Goal: Information Seeking & Learning: Learn about a topic

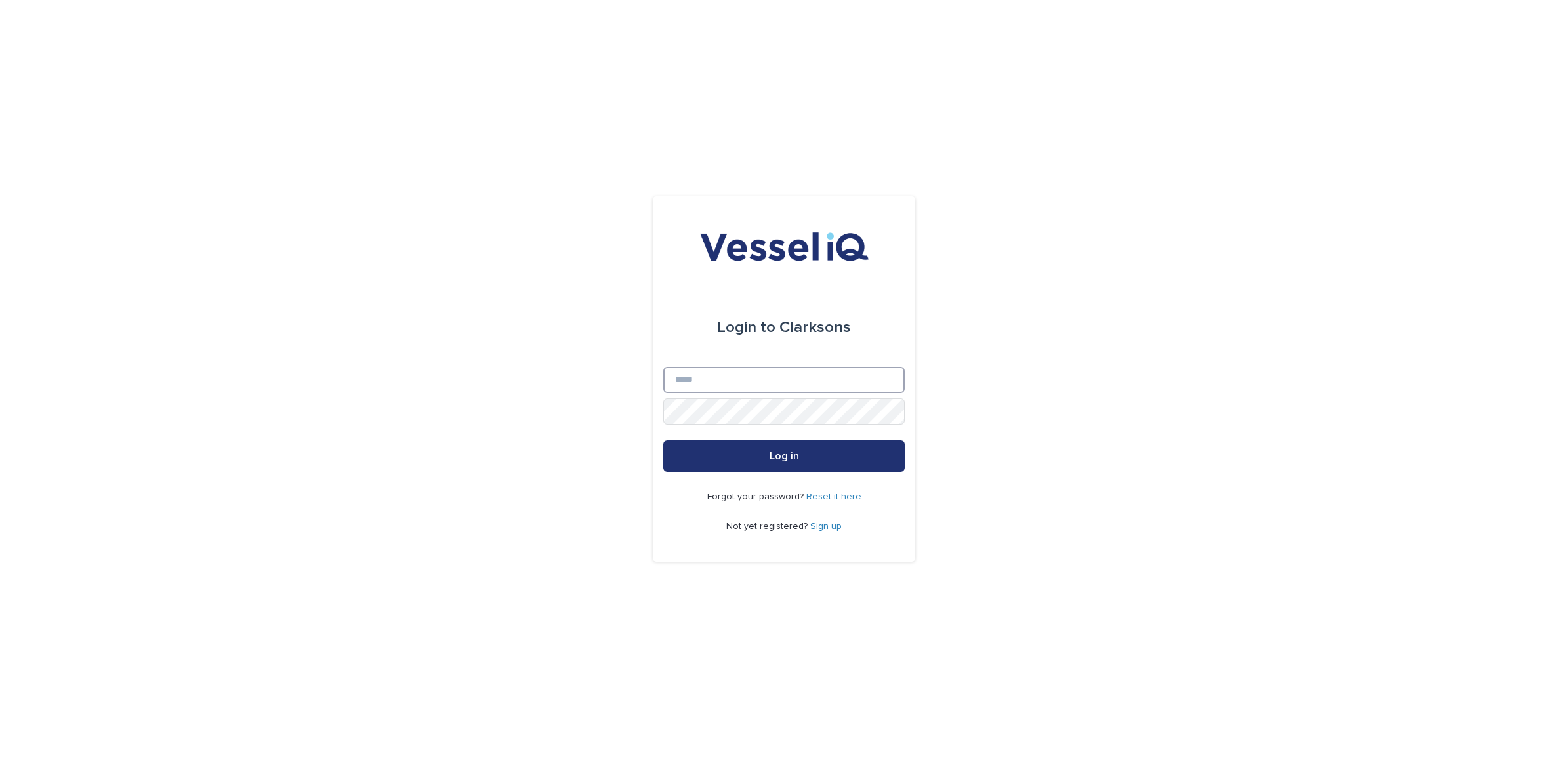
click at [712, 382] on input "Email" at bounding box center [784, 380] width 242 height 26
type input "**********"
click at [861, 442] on button "Log in" at bounding box center [784, 456] width 242 height 32
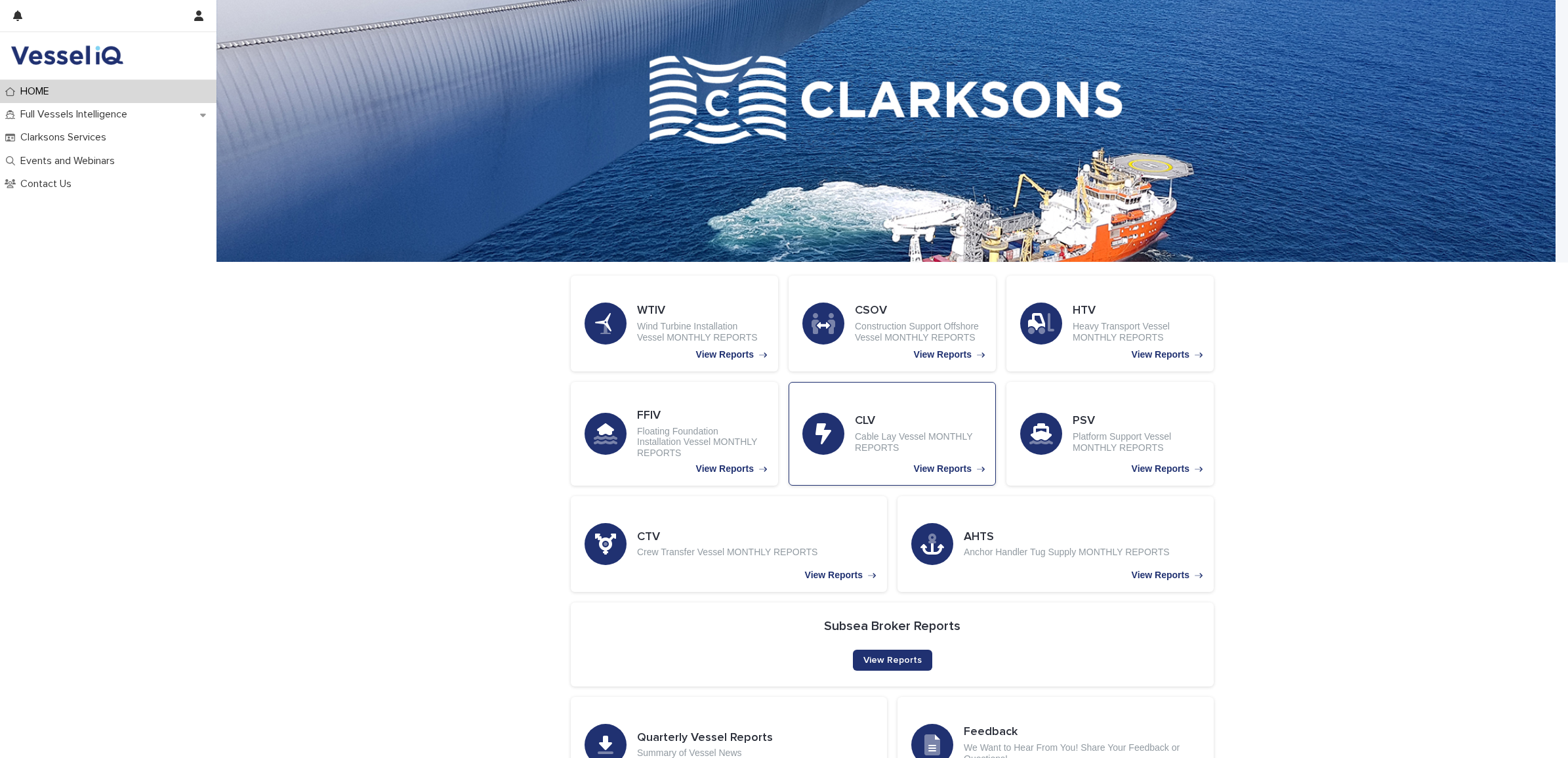
click at [891, 435] on p "Cable Lay Vessel MONTHLY REPORTS" at bounding box center [919, 442] width 127 height 22
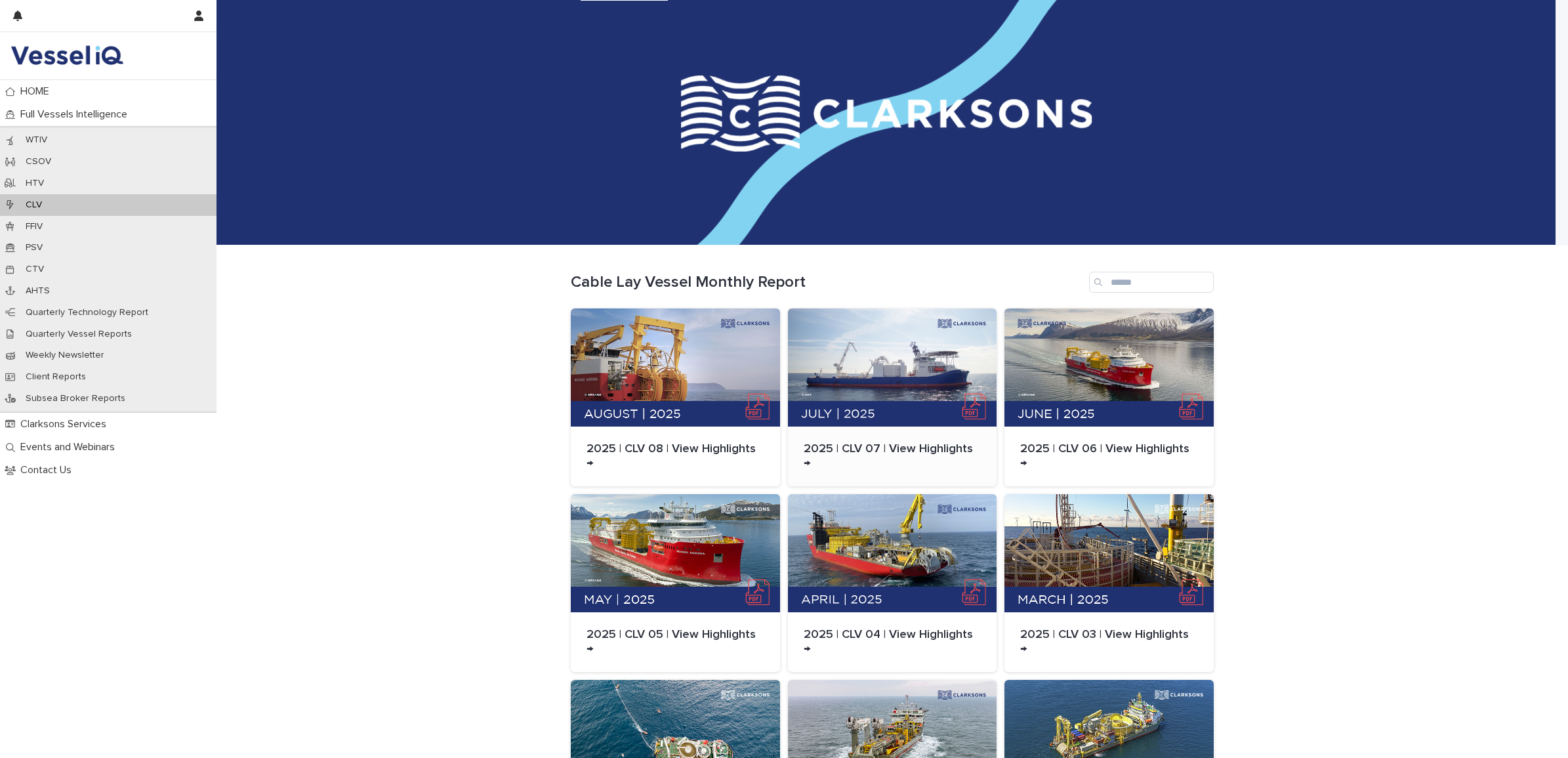
scroll to position [17, 0]
click at [680, 361] on div at bounding box center [675, 367] width 209 height 118
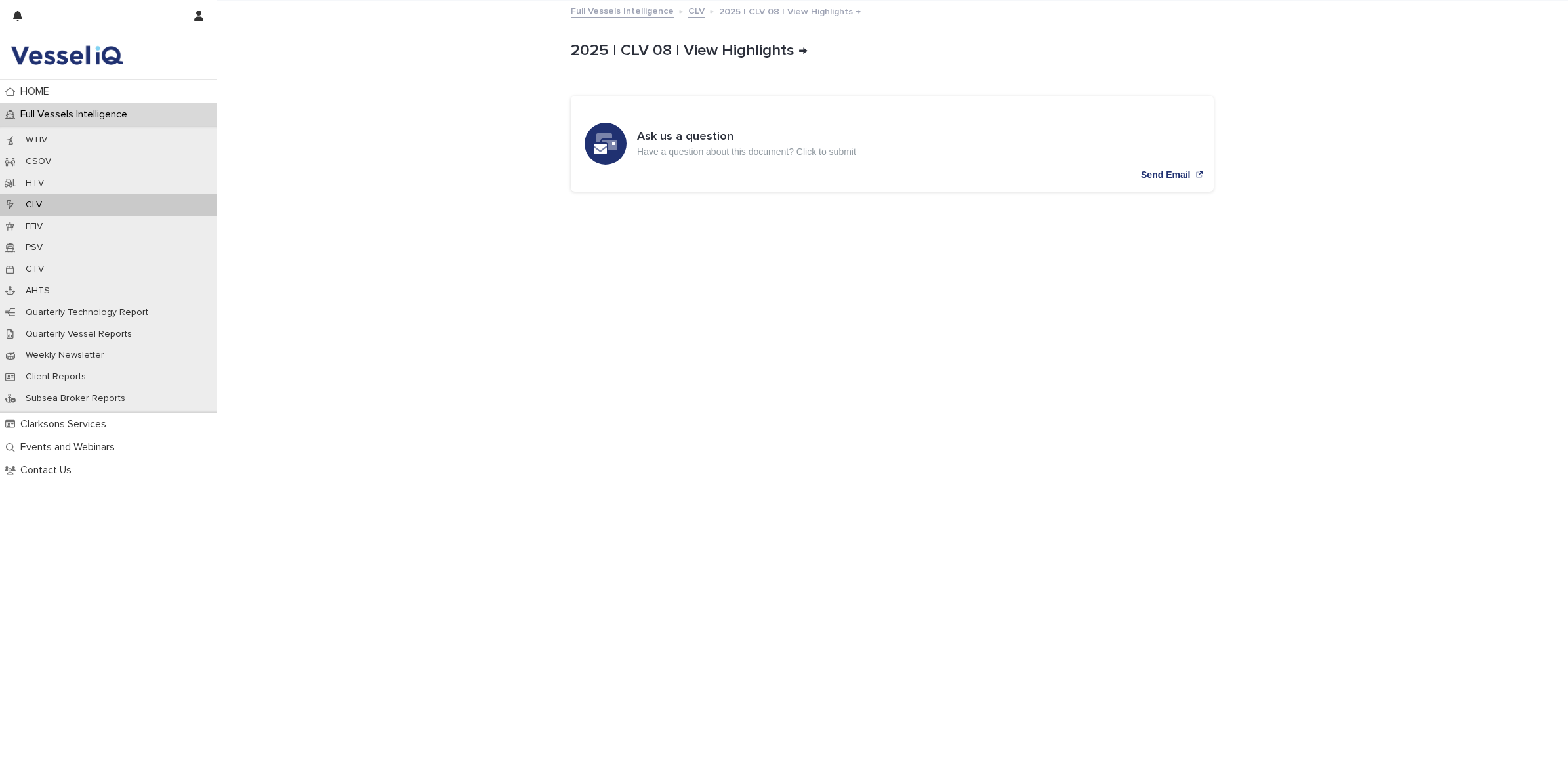
drag, startPoint x: 753, startPoint y: 212, endPoint x: 474, endPoint y: 323, distance: 300.3
click at [689, 12] on link "CLV" at bounding box center [696, 10] width 17 height 15
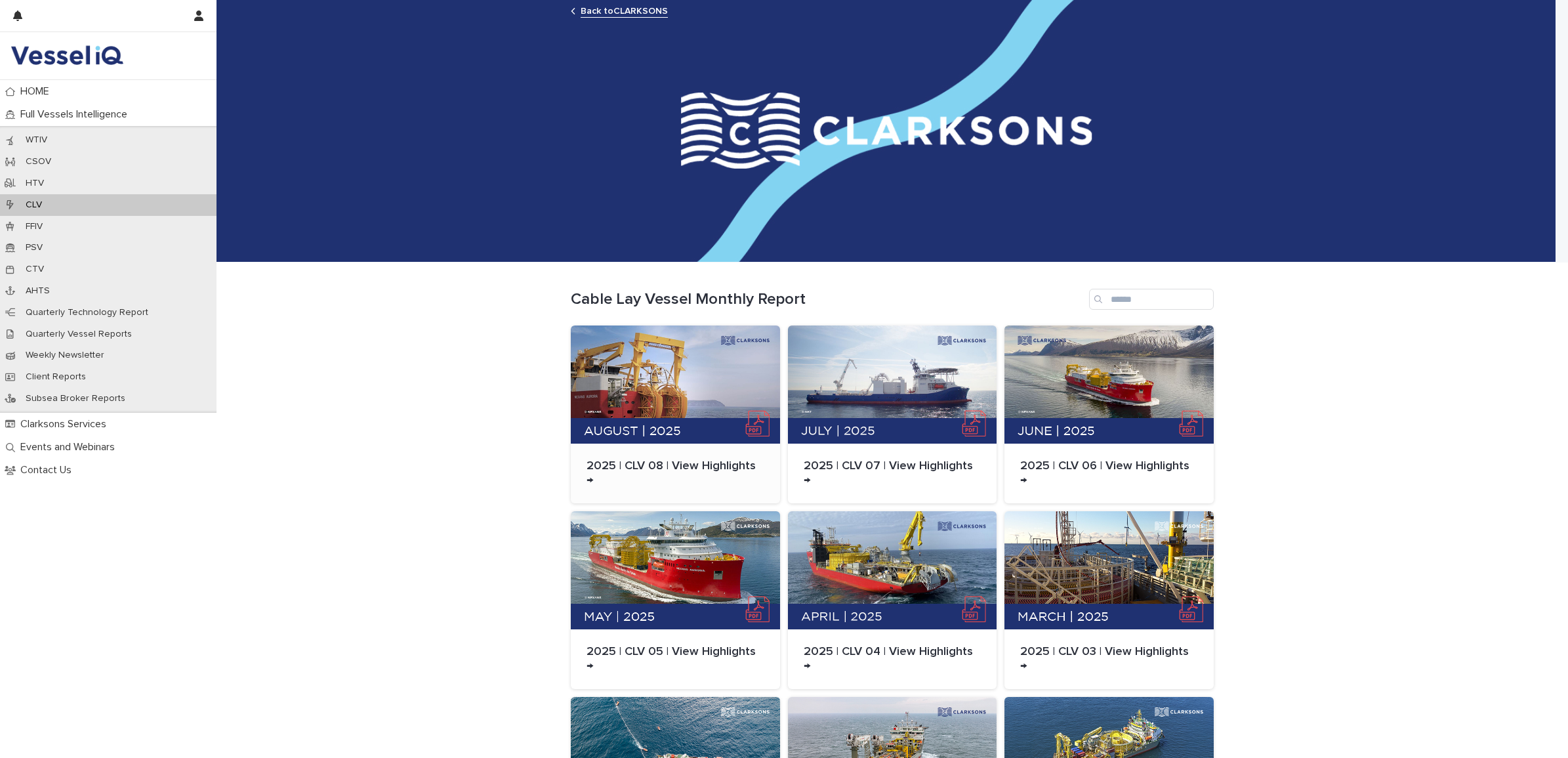
click at [748, 427] on div at bounding box center [675, 384] width 209 height 118
click at [717, 461] on p "2025 | CLV 08 | View Highlights →" at bounding box center [676, 473] width 178 height 28
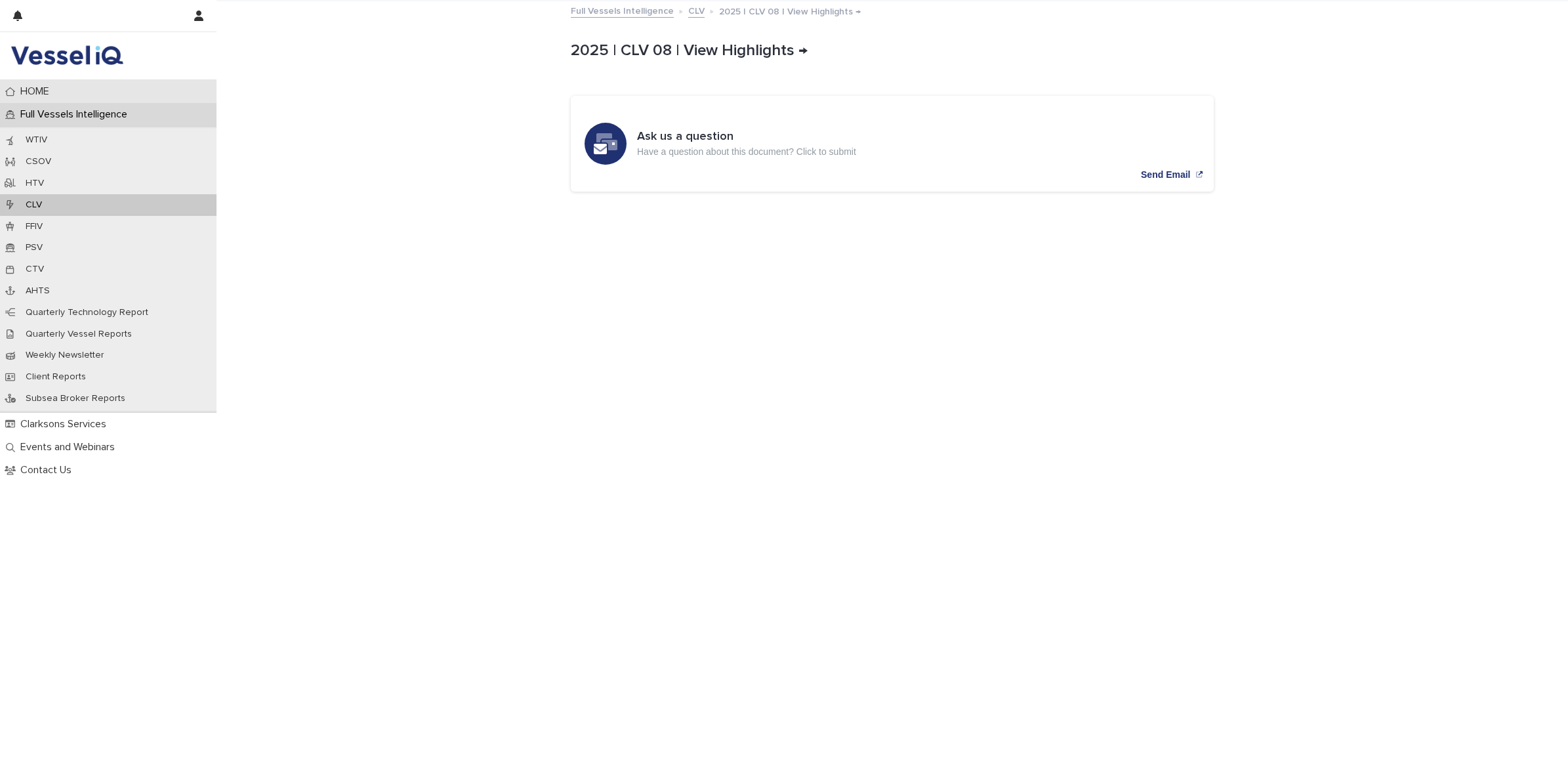
click at [38, 83] on div "HOME" at bounding box center [108, 92] width 216 height 23
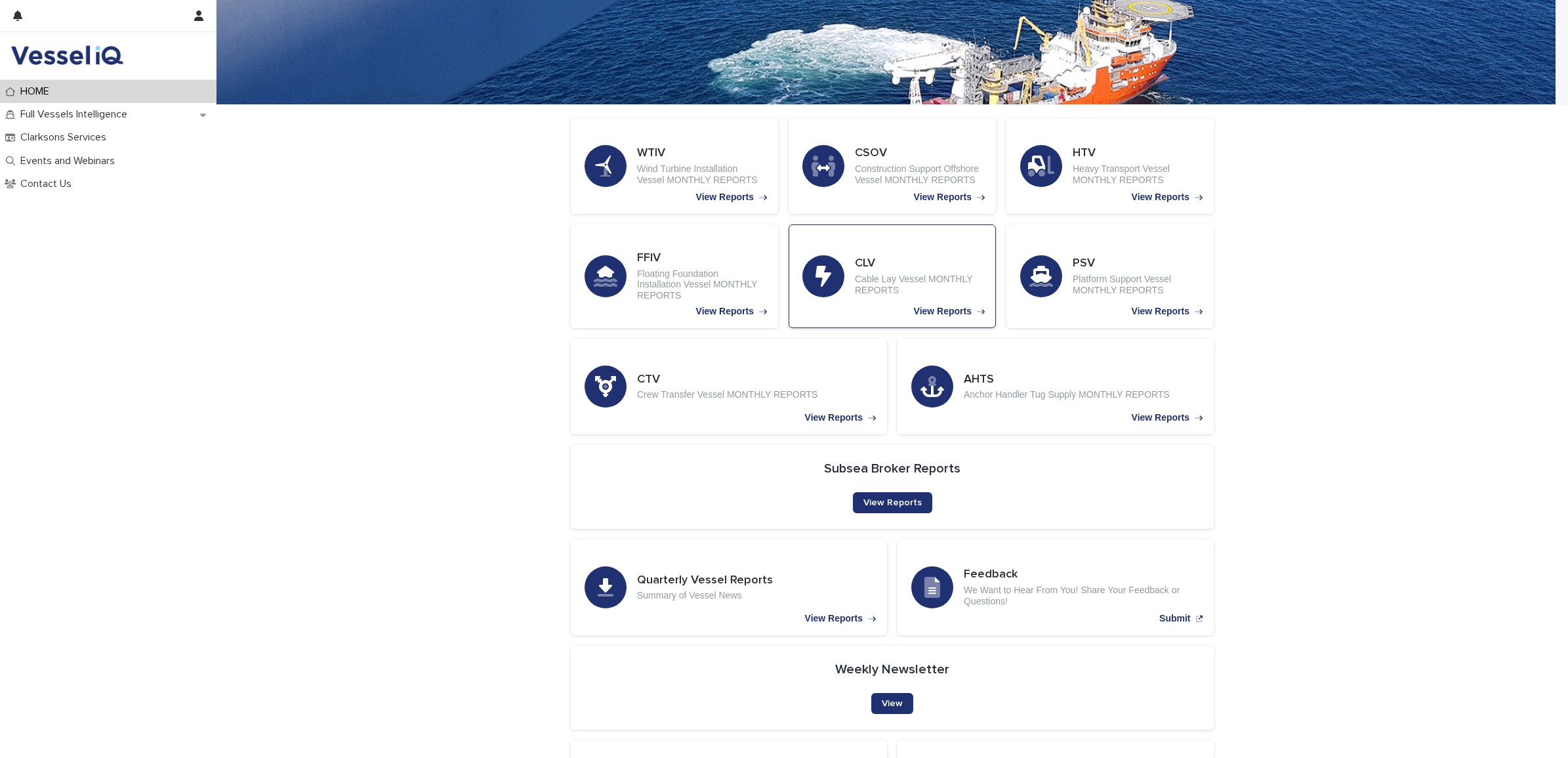
scroll to position [164, 0]
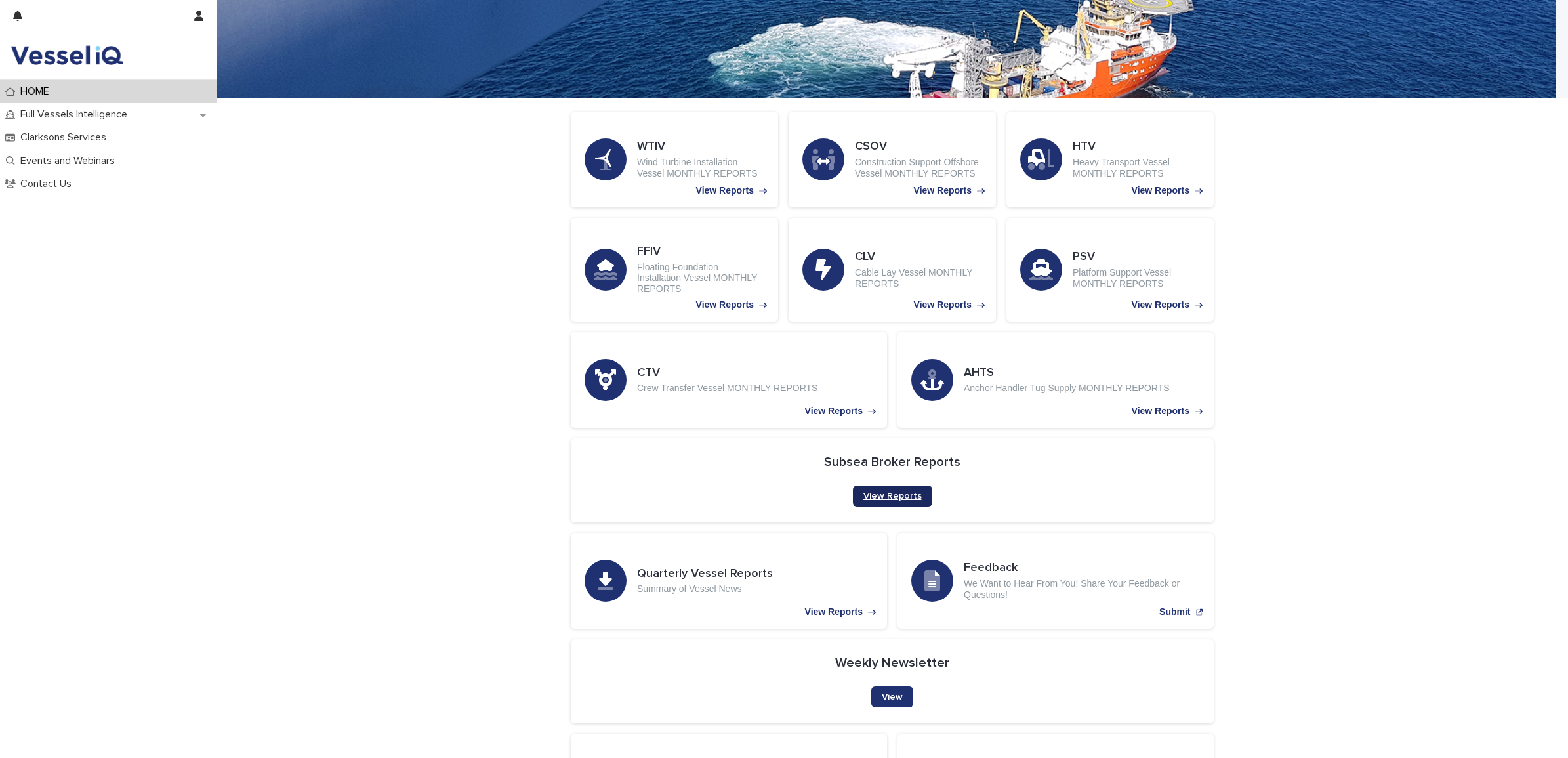
click at [892, 489] on link "View Reports" at bounding box center [892, 495] width 80 height 21
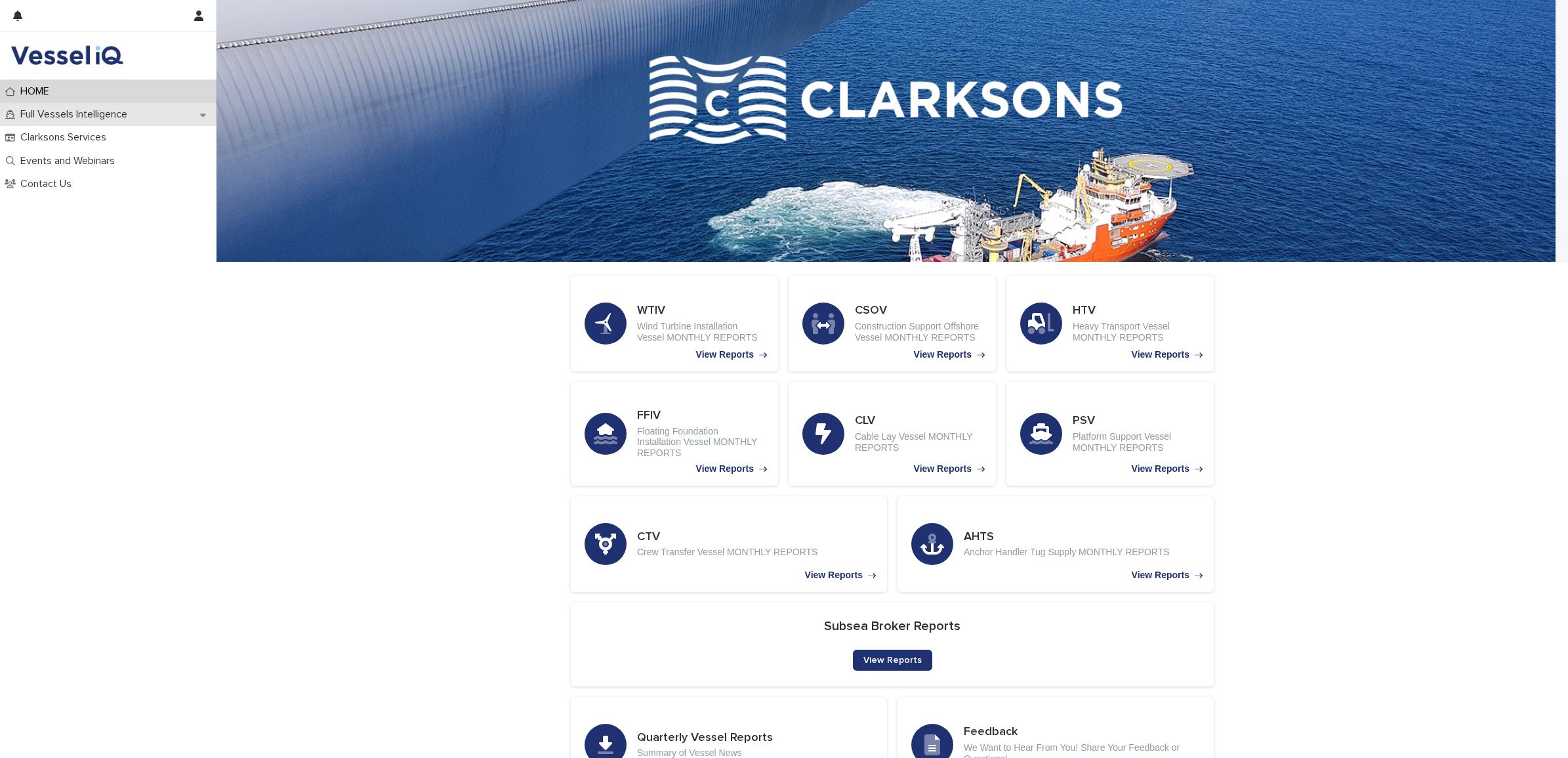
click at [204, 116] on icon at bounding box center [203, 115] width 6 height 4
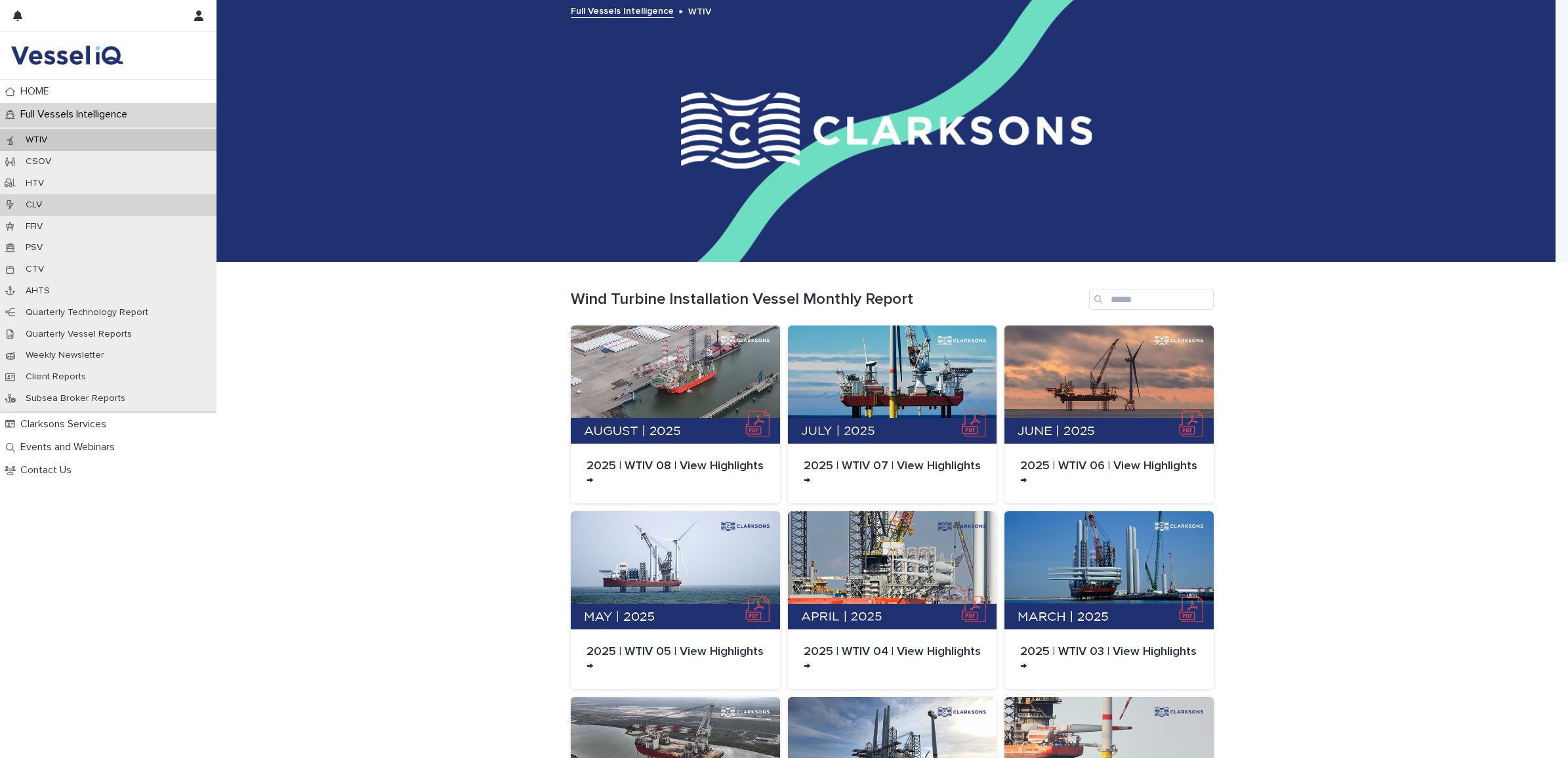
click at [31, 203] on p "CLV" at bounding box center [34, 205] width 38 height 11
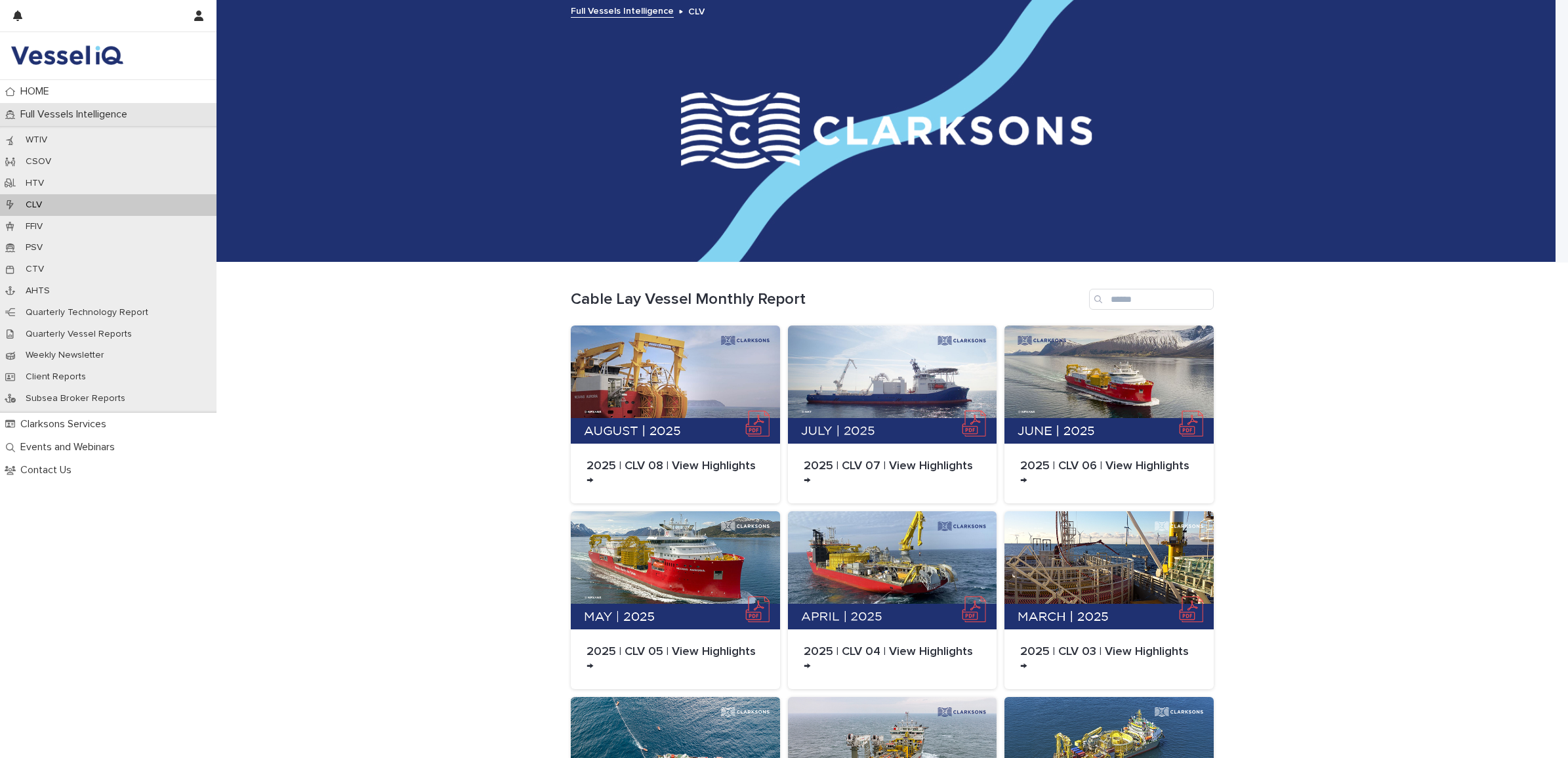
click at [86, 107] on div "Full Vessels Intelligence" at bounding box center [108, 114] width 216 height 23
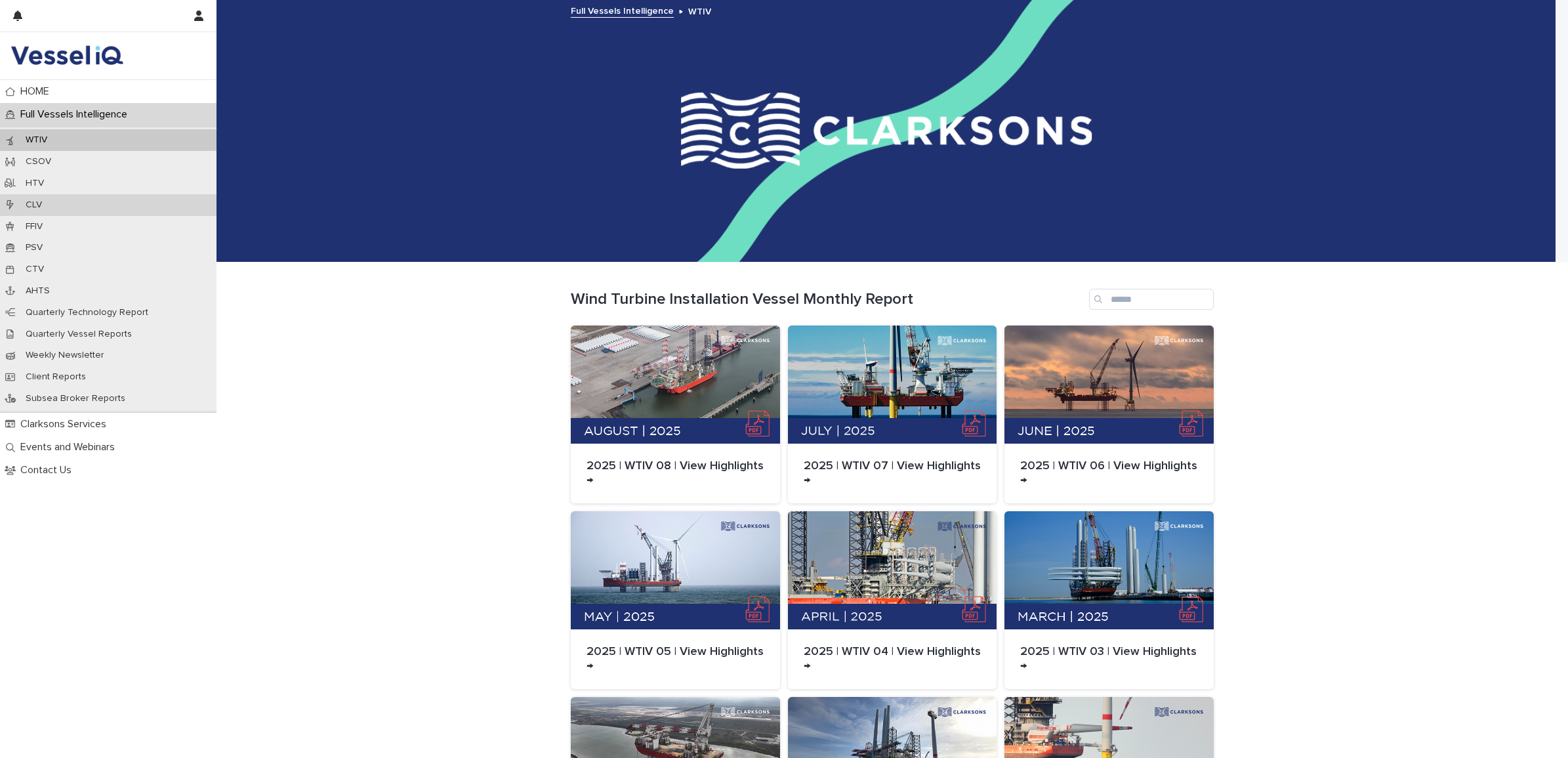
click at [43, 200] on p "CLV" at bounding box center [34, 205] width 38 height 11
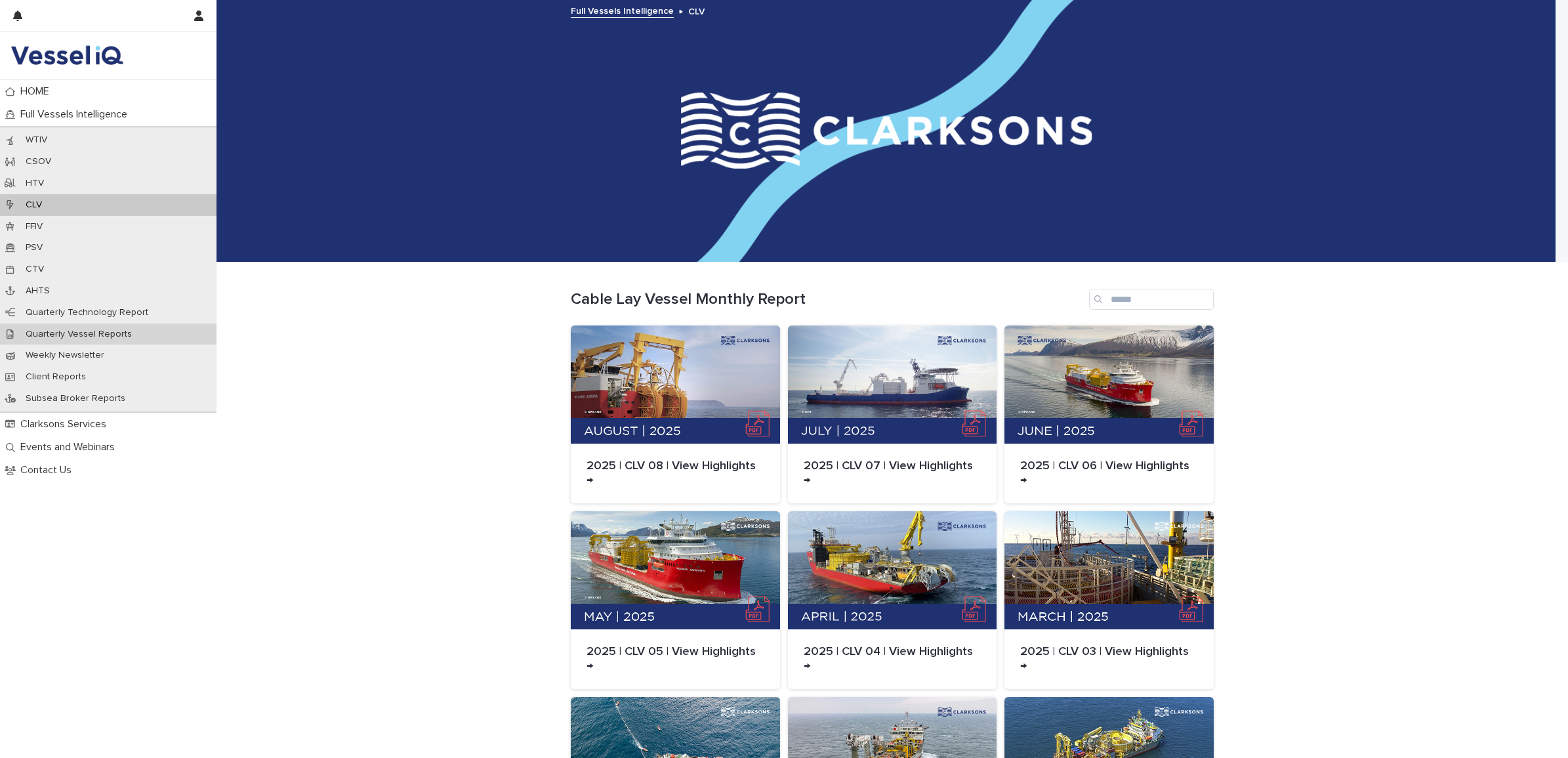
click at [75, 323] on div "Quarterly Vessel Reports" at bounding box center [108, 334] width 216 height 22
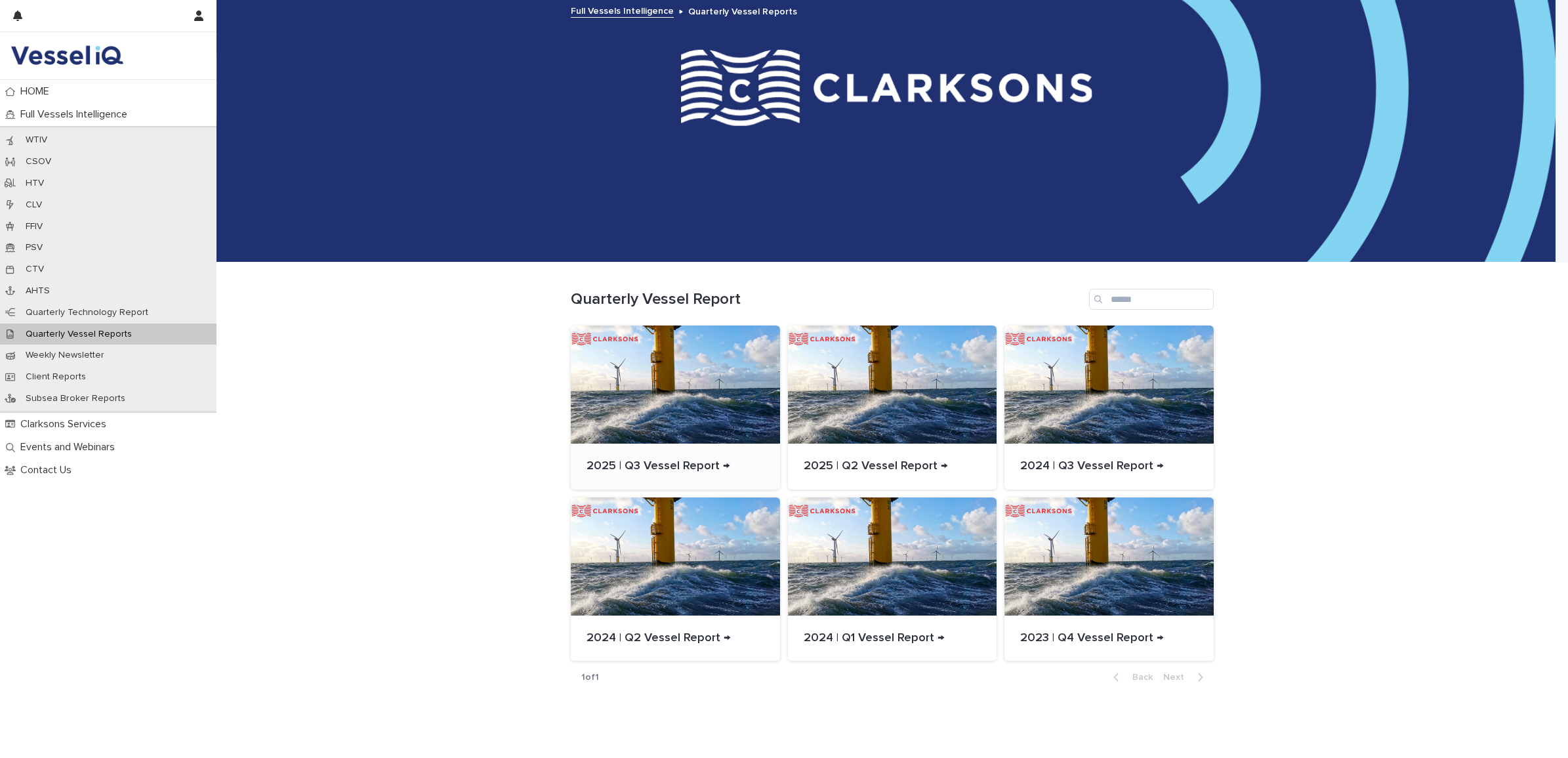
click at [705, 467] on p "2025 | Q3 Vessel Report →" at bounding box center [676, 467] width 178 height 14
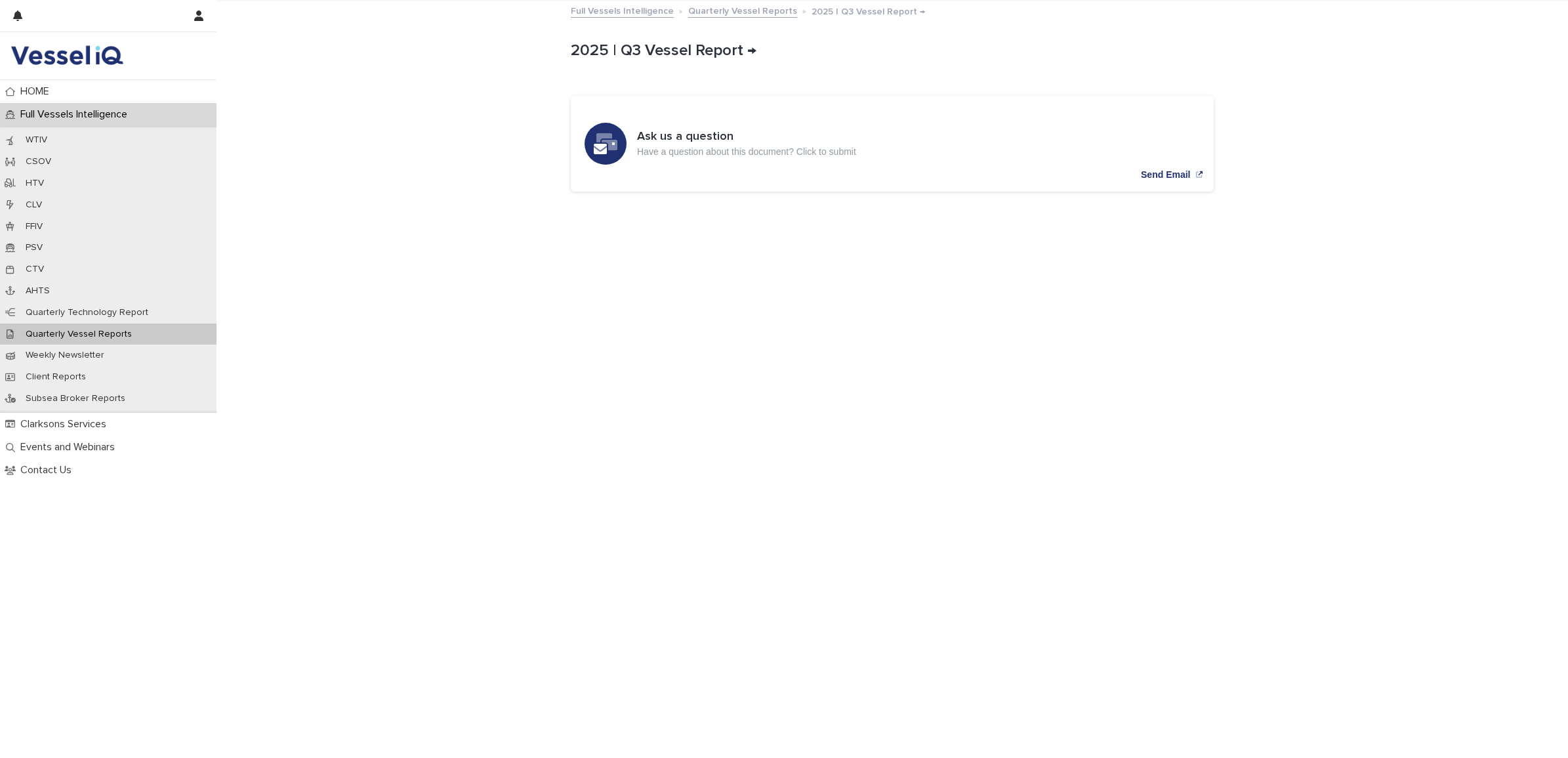
click at [67, 116] on p "Full Vessels Intelligence" at bounding box center [77, 114] width 123 height 12
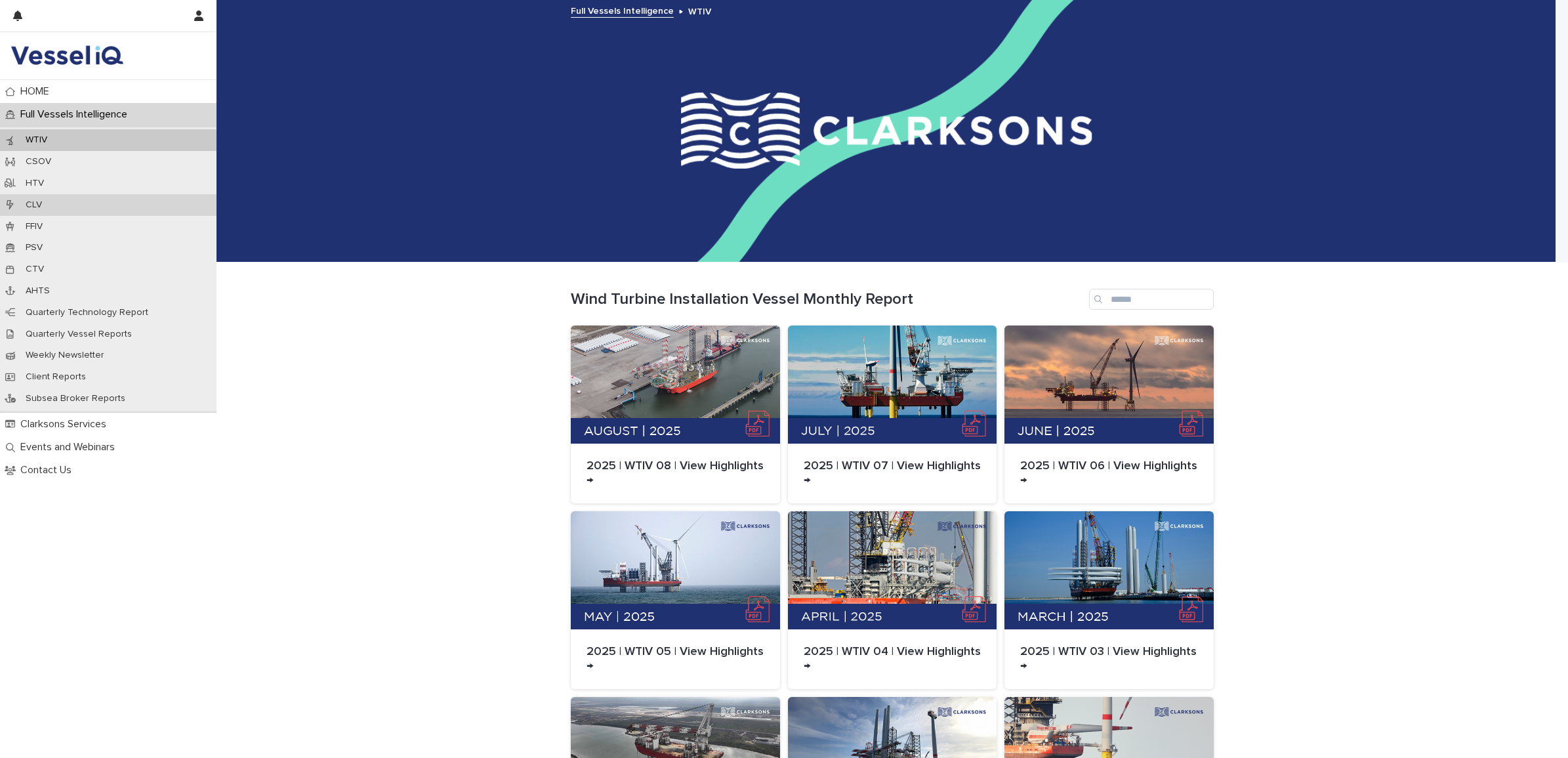
click at [39, 201] on p "CLV" at bounding box center [34, 205] width 38 height 11
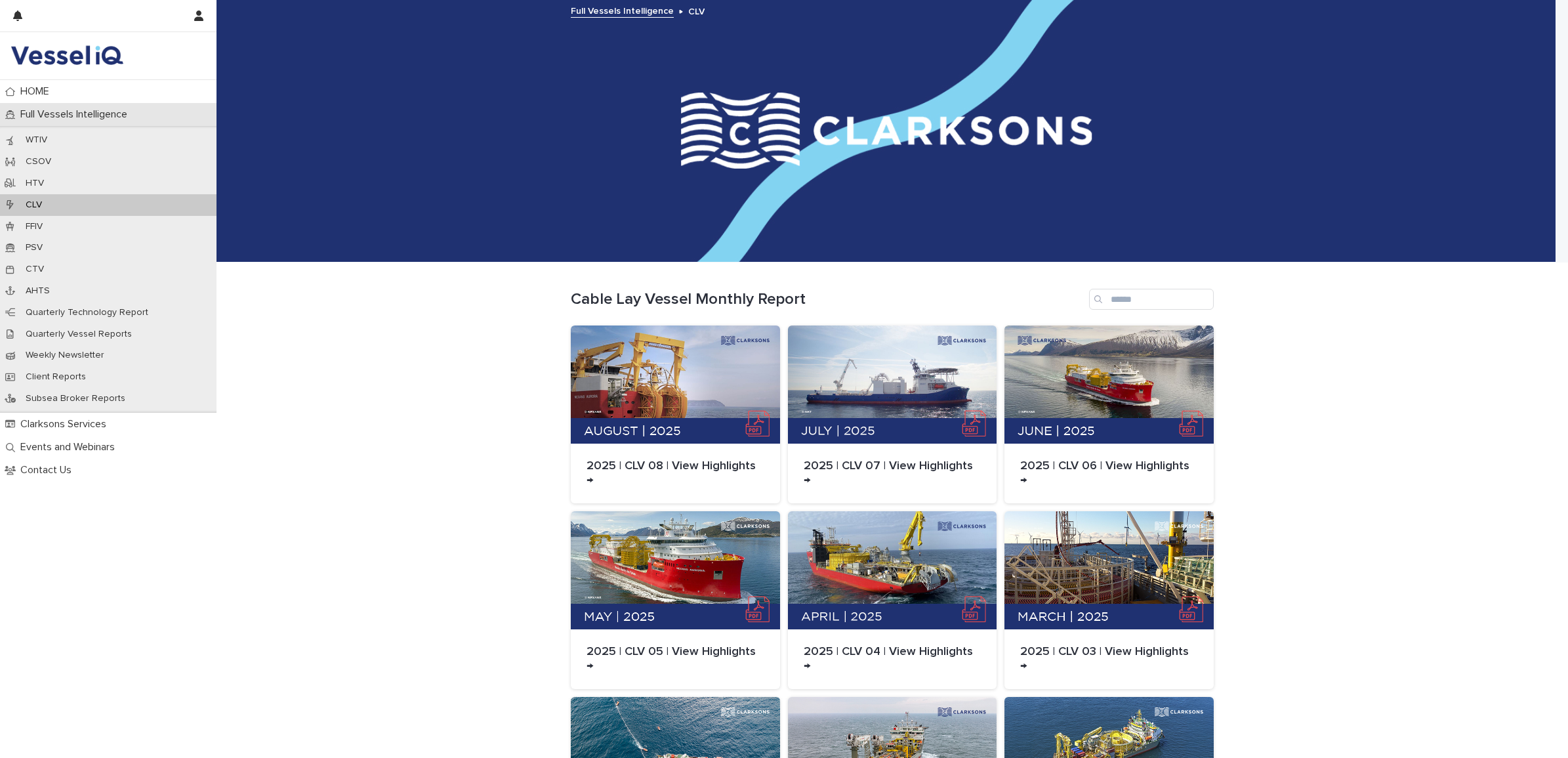
click at [67, 116] on p "Full Vessels Intelligence" at bounding box center [77, 114] width 123 height 12
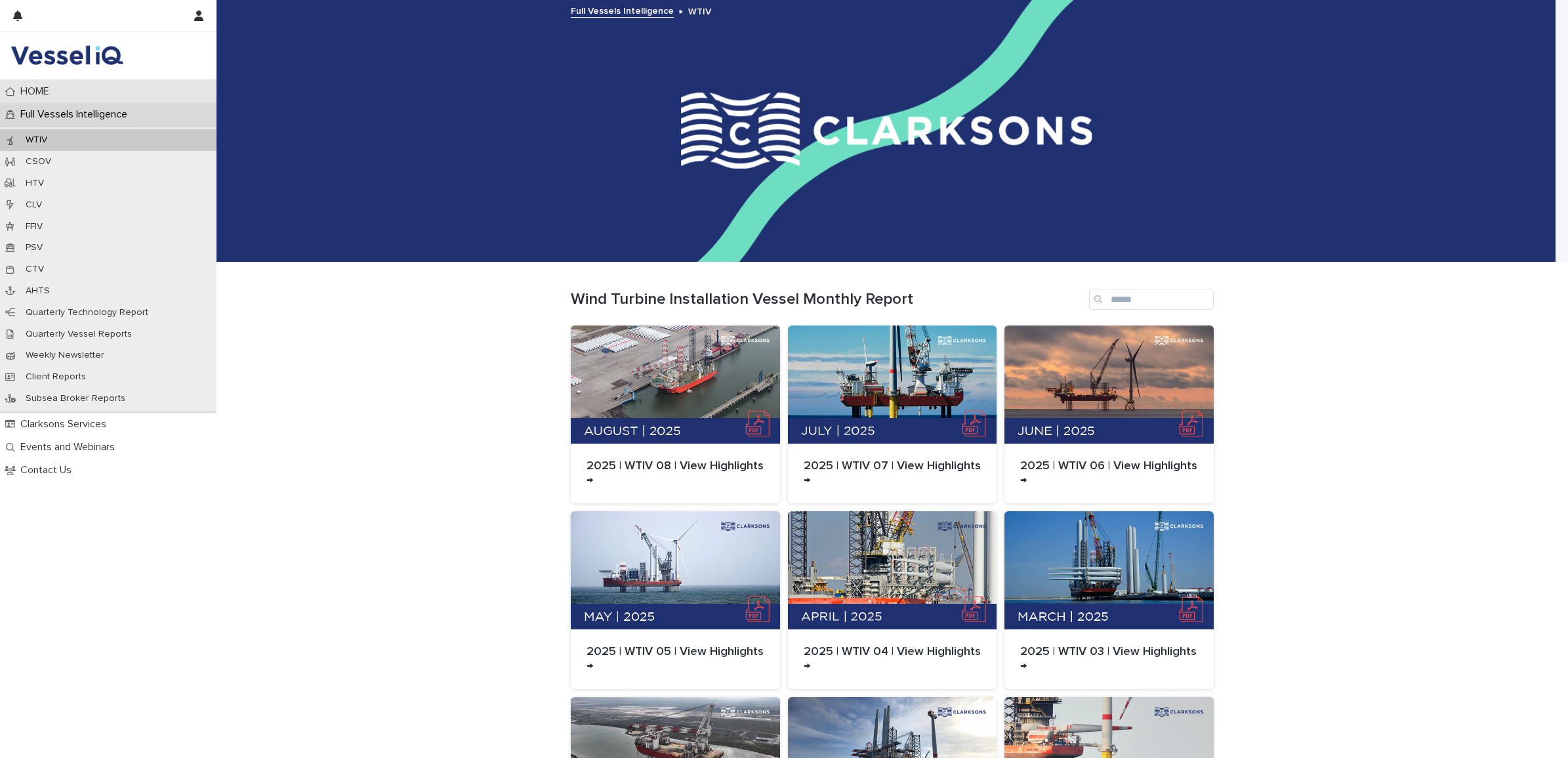
click at [43, 92] on p "HOME" at bounding box center [38, 91] width 45 height 12
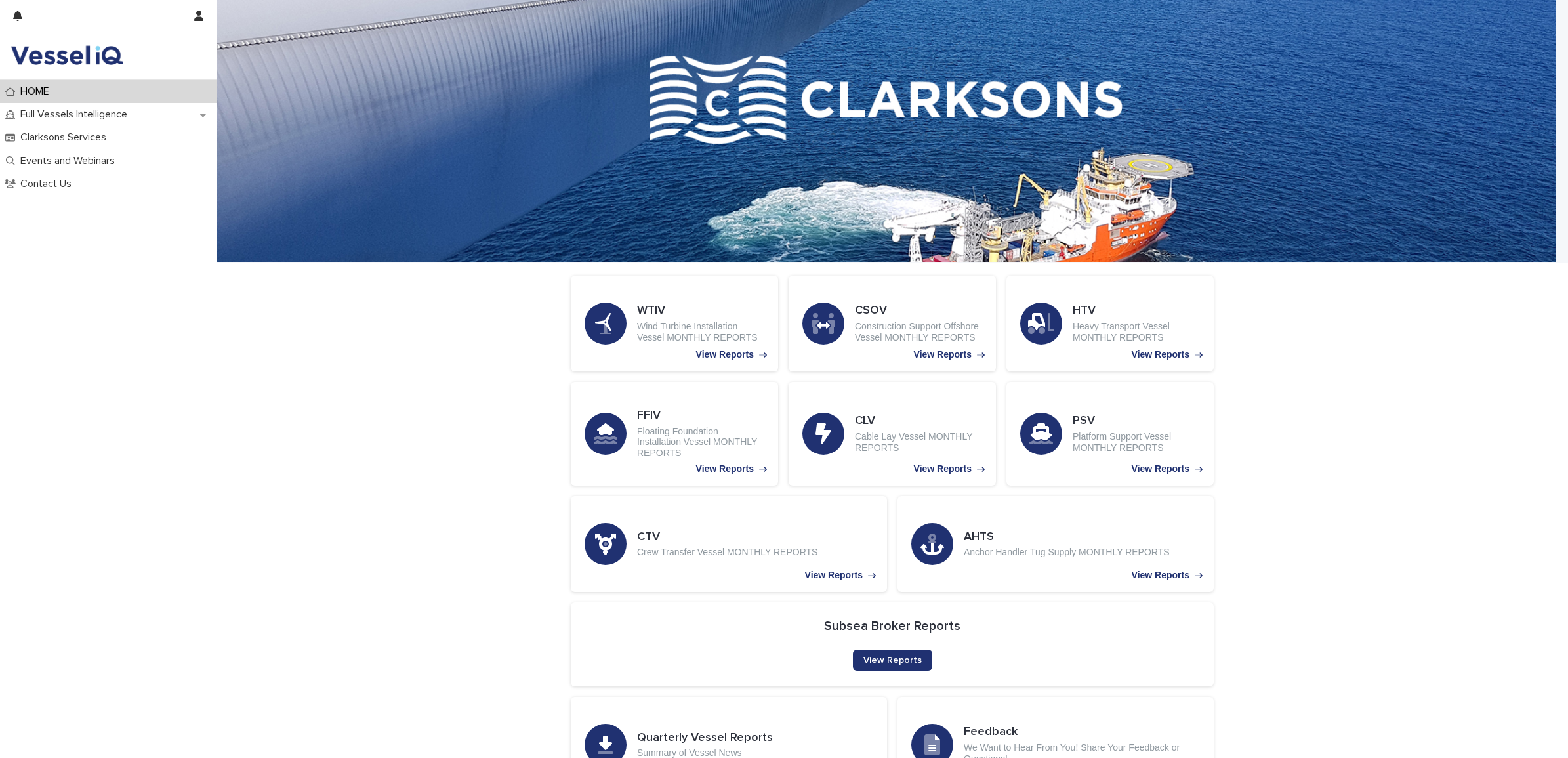
click at [67, 46] on img at bounding box center [67, 56] width 113 height 26
click at [197, 115] on div "Full Vessels Intelligence" at bounding box center [108, 114] width 216 height 23
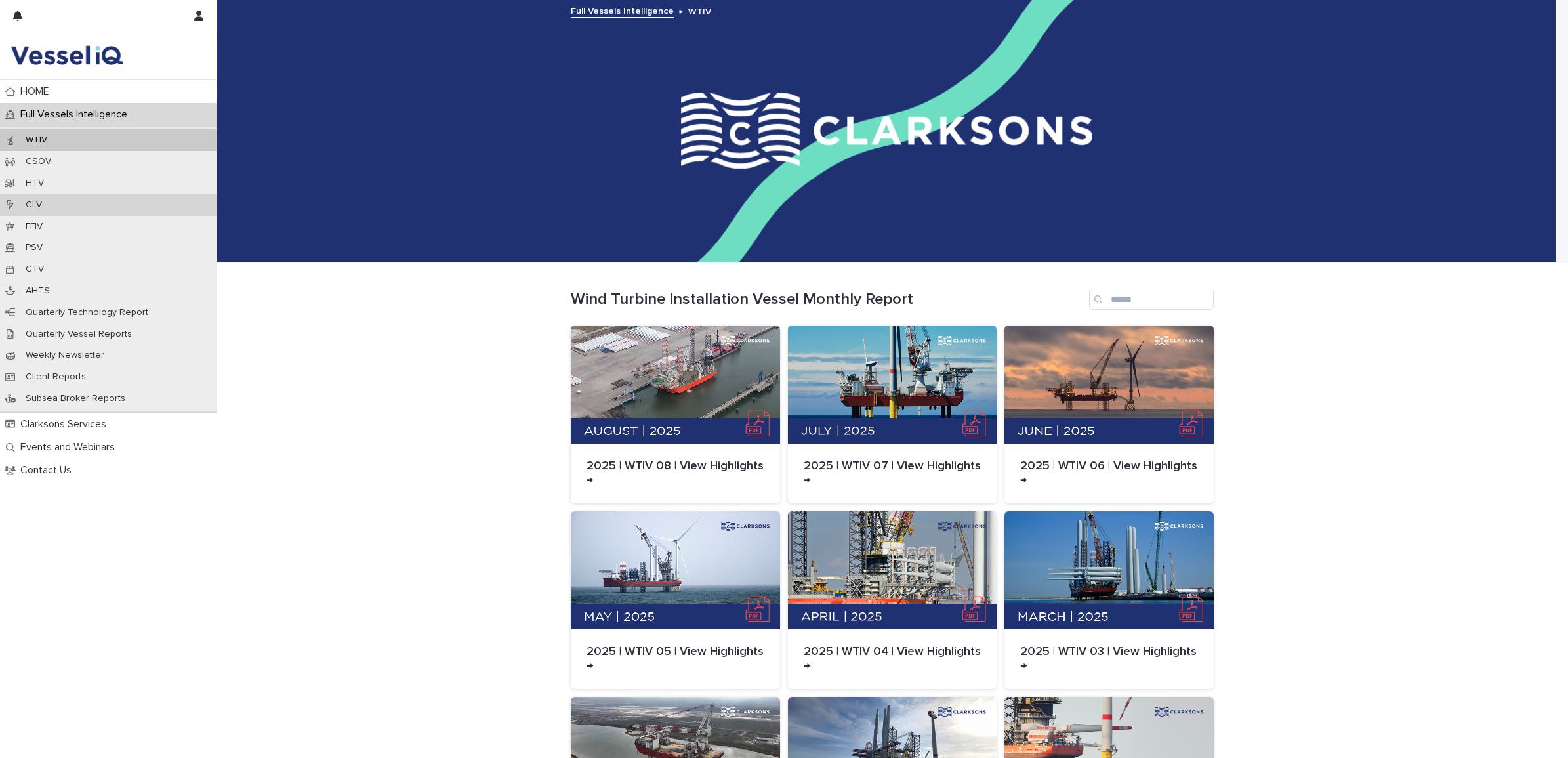
click at [33, 201] on p "CLV" at bounding box center [34, 205] width 38 height 11
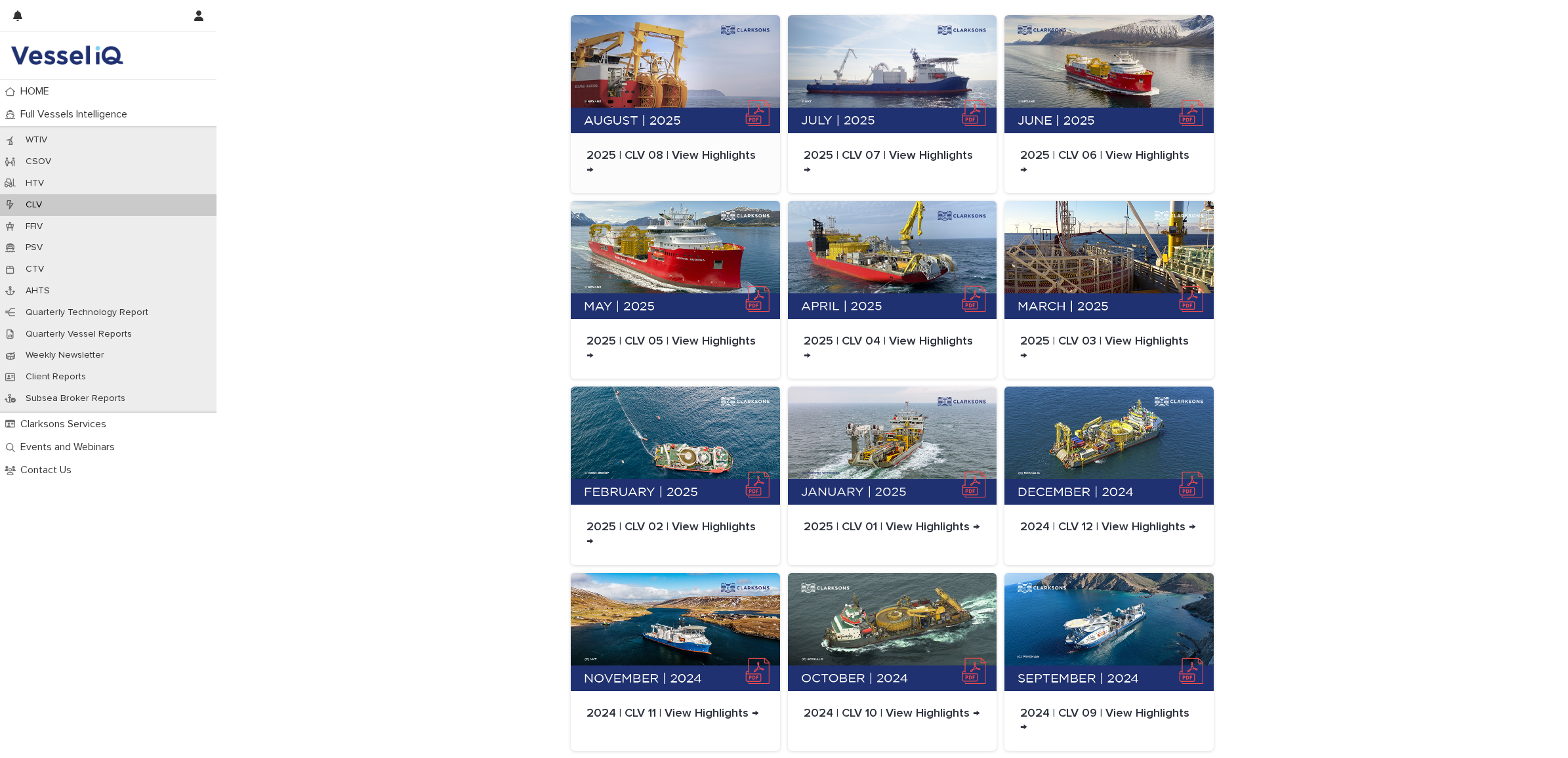
scroll to position [344, 0]
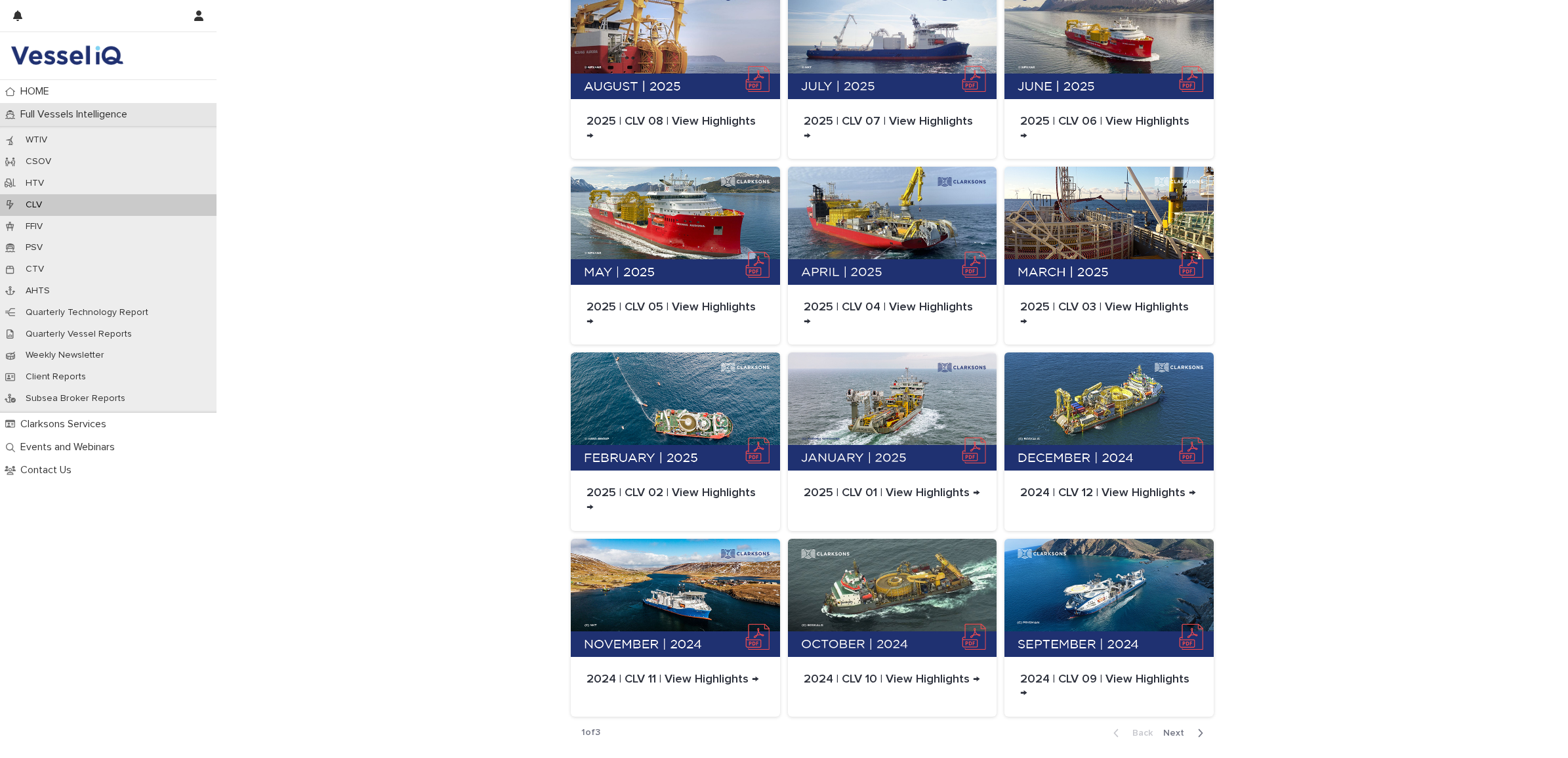
click at [51, 113] on p "Full Vessels Intelligence" at bounding box center [77, 114] width 123 height 12
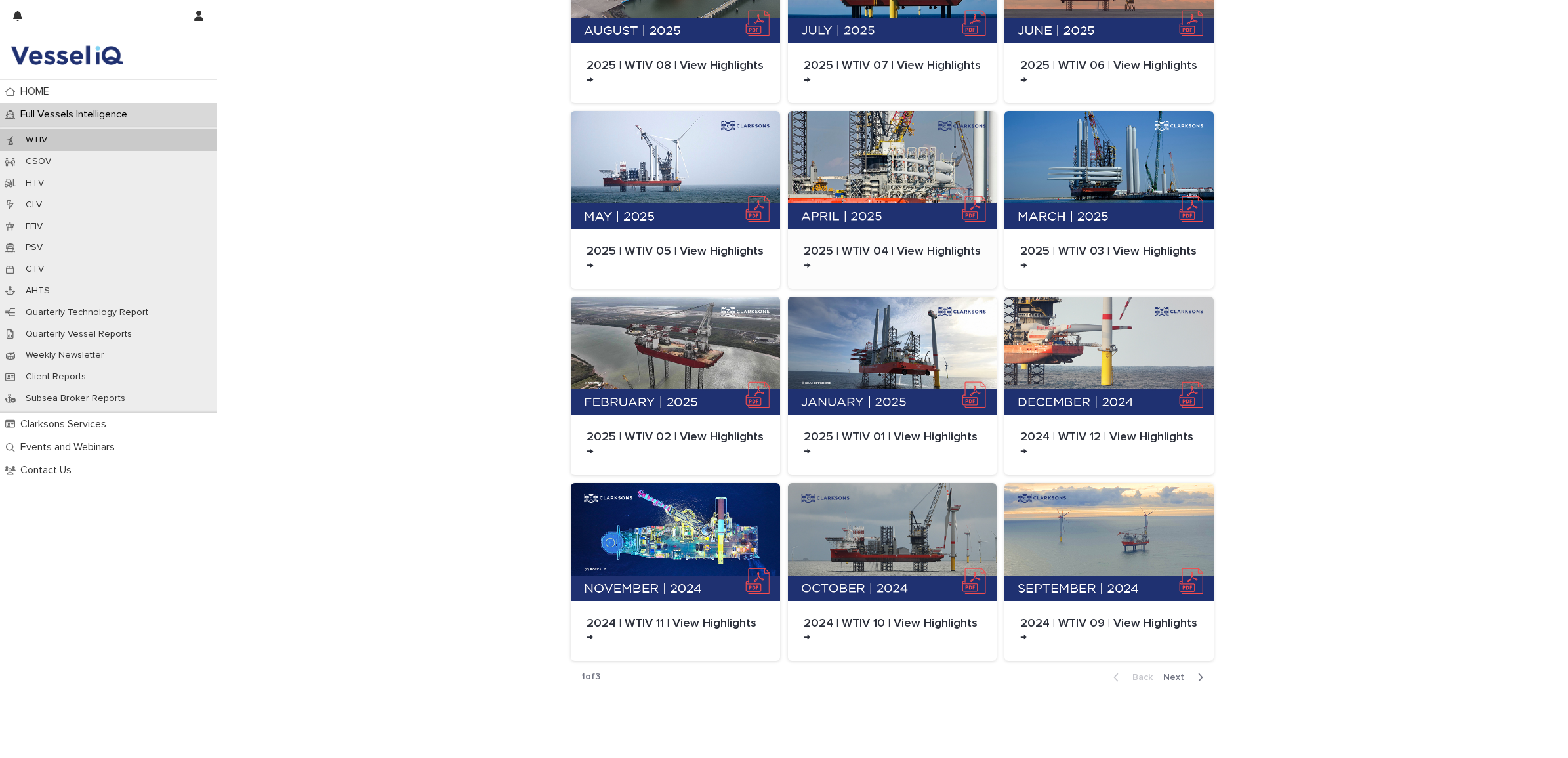
scroll to position [401, 0]
